Goal: Task Accomplishment & Management: Manage account settings

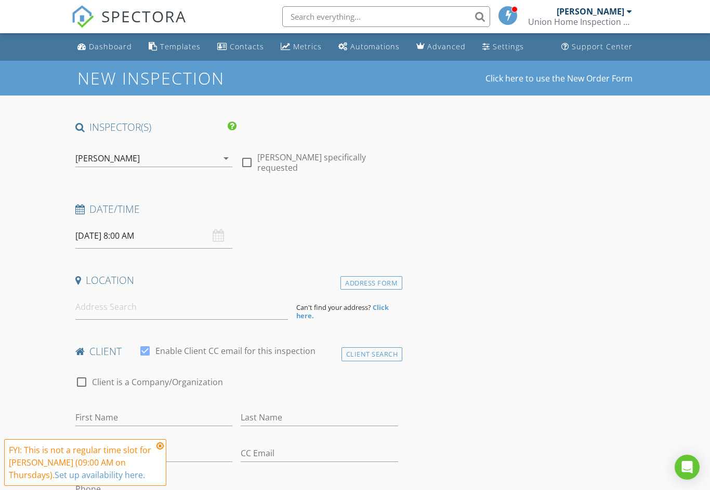
click at [112, 46] on div "Dashboard" at bounding box center [110, 47] width 43 height 10
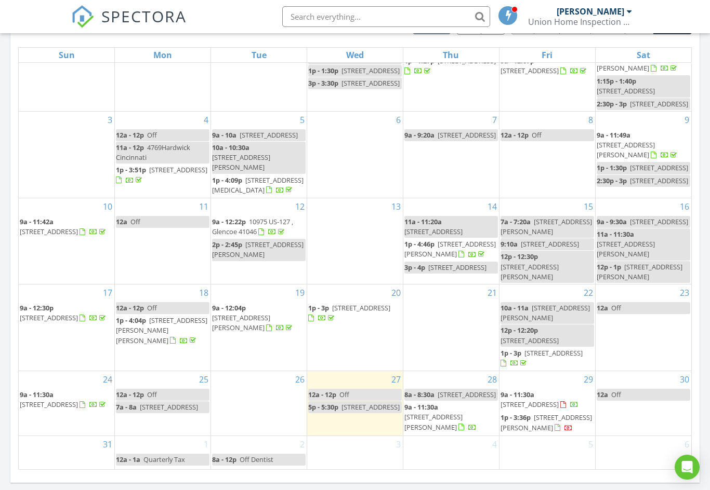
scroll to position [76, 0]
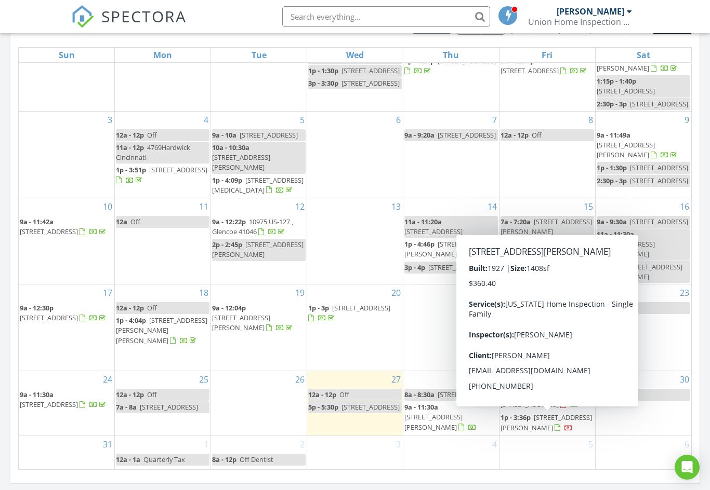
click at [544, 423] on span "14 W 31st St, Covington 41015" at bounding box center [545, 422] width 91 height 19
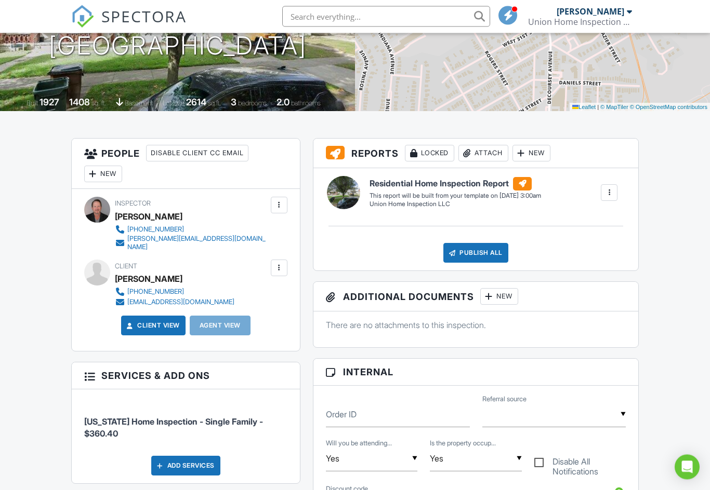
scroll to position [172, 0]
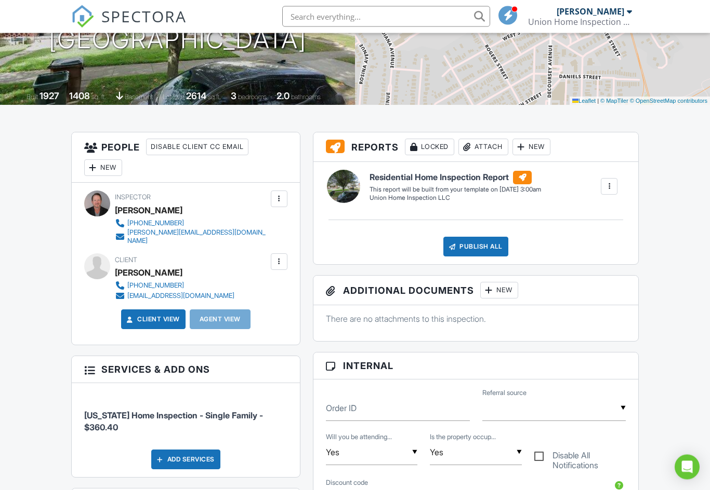
click at [97, 169] on div at bounding box center [93, 168] width 10 height 10
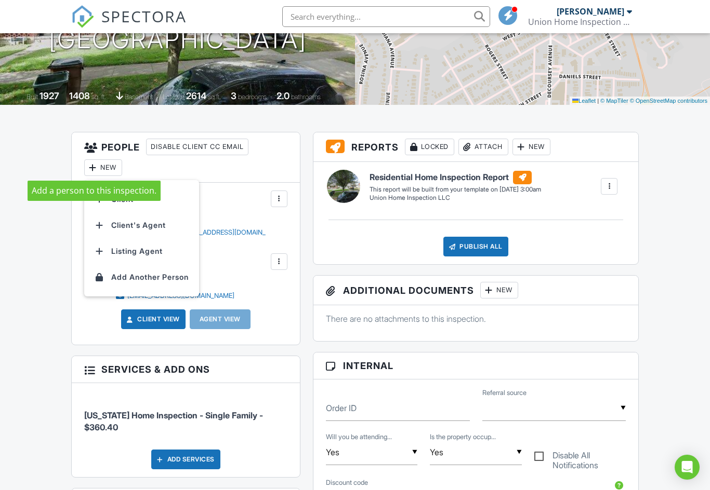
click at [139, 228] on li "Client's Agent" at bounding box center [141, 225] width 102 height 26
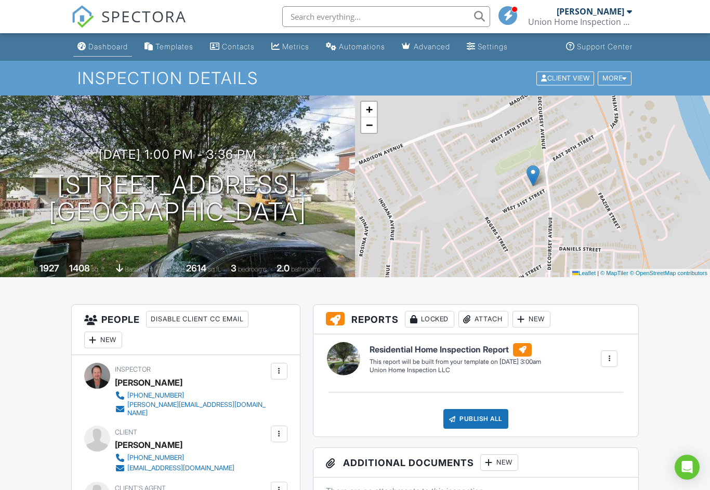
click at [102, 50] on div "Dashboard" at bounding box center [107, 46] width 39 height 9
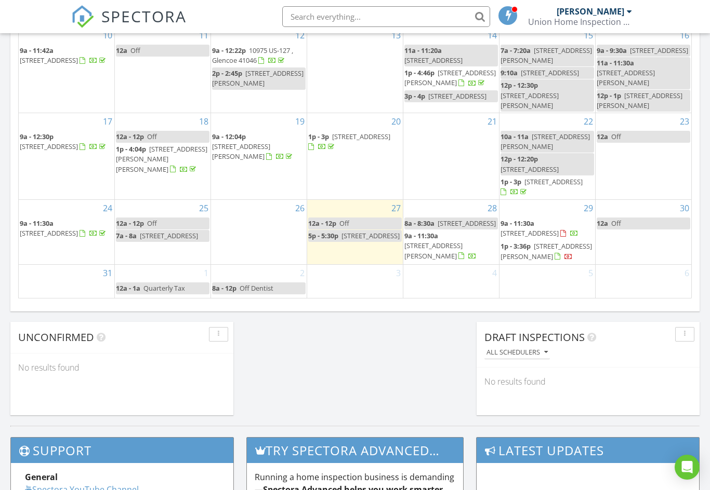
scroll to position [76, 0]
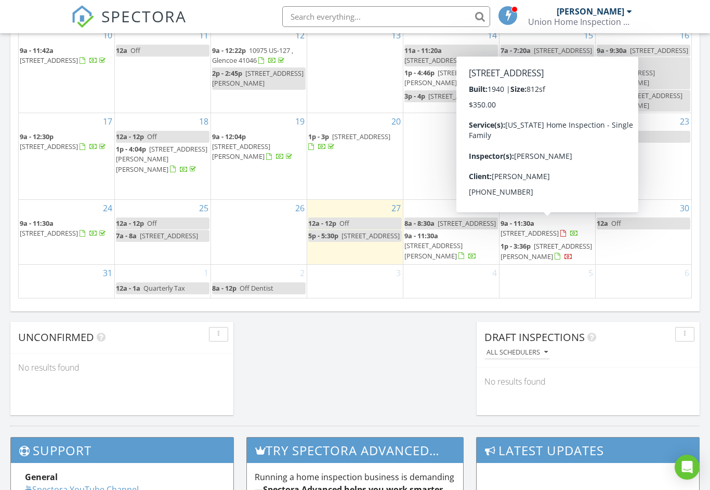
click at [541, 230] on span "[STREET_ADDRESS]" at bounding box center [529, 233] width 58 height 9
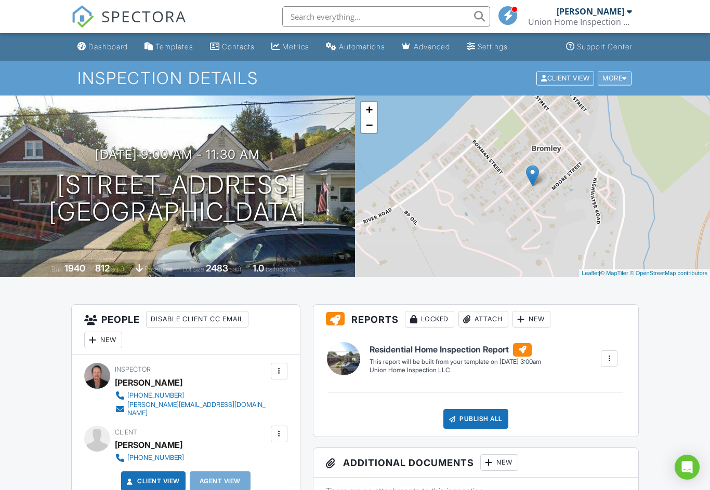
click at [631, 79] on div "More" at bounding box center [614, 78] width 34 height 14
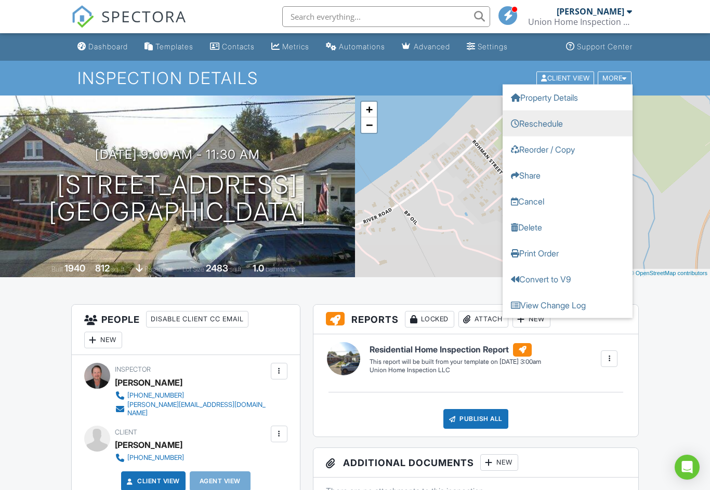
click at [571, 124] on link "Reschedule" at bounding box center [567, 123] width 130 height 26
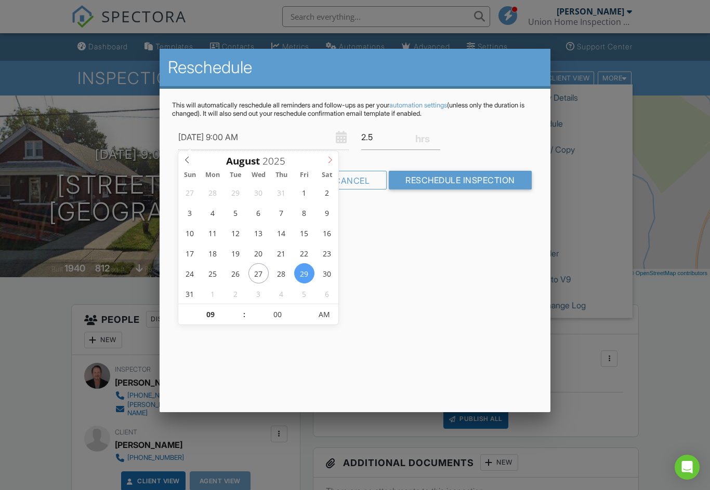
click at [325, 157] on span at bounding box center [329, 158] width 17 height 15
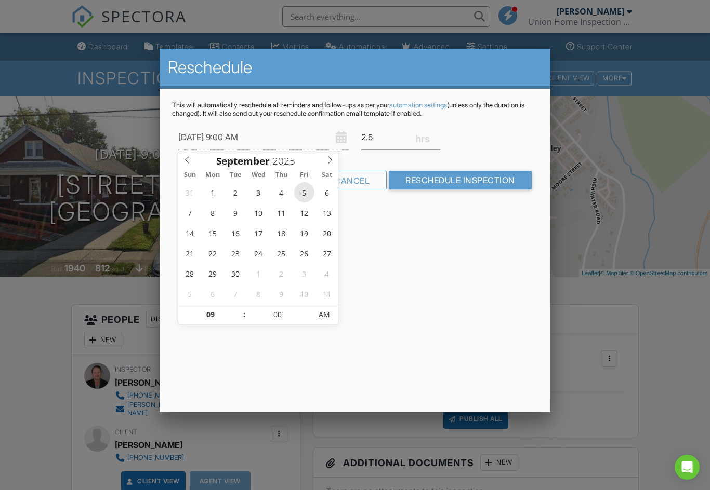
type input "09/05/2025 9:00 AM"
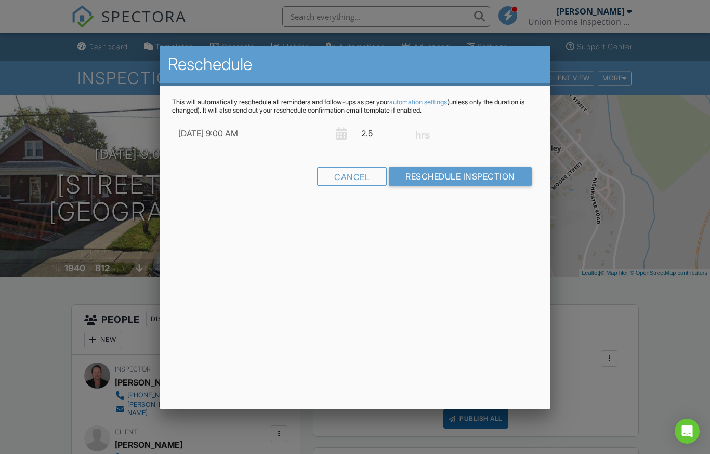
click at [400, 365] on div "Reschedule This will automatically reschedule all reminders and follow-ups as p…" at bounding box center [354, 228] width 390 height 364
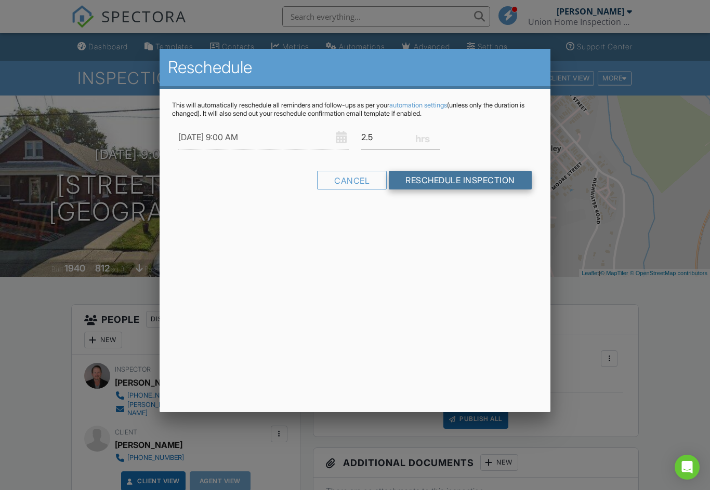
click at [483, 180] on input "Reschedule Inspection" at bounding box center [460, 180] width 143 height 19
